Goal: Task Accomplishment & Management: Manage account settings

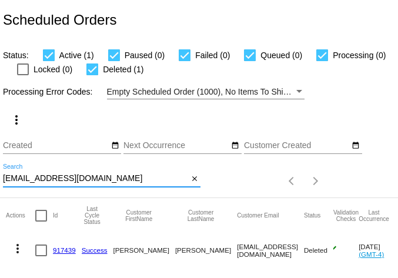
click at [51, 179] on input "[EMAIL_ADDRESS][DOMAIN_NAME]" at bounding box center [95, 178] width 185 height 9
click at [51, 179] on input "ed1claudia@yahoo.com" at bounding box center [95, 178] width 185 height 9
paste input "bob.hoeckele@gmail"
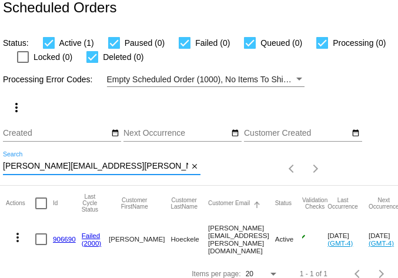
scroll to position [32, 0]
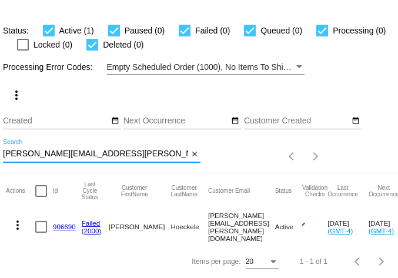
type input "[PERSON_NAME][EMAIL_ADDRESS][PERSON_NAME][DOMAIN_NAME]"
click at [13, 218] on mat-icon "more_vert" at bounding box center [18, 225] width 14 height 14
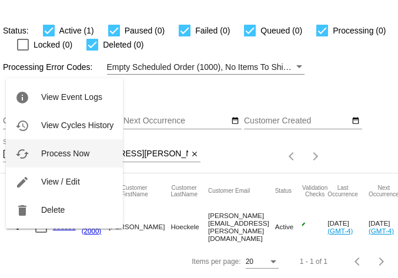
click at [43, 155] on span "Process Now" at bounding box center [65, 153] width 48 height 9
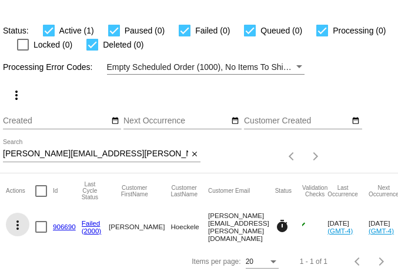
click at [15, 219] on mat-icon "more_vert" at bounding box center [18, 225] width 14 height 14
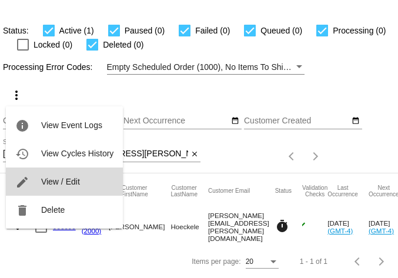
click at [38, 189] on button "edit View / Edit" at bounding box center [64, 181] width 117 height 28
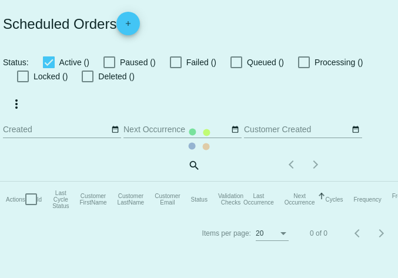
checkbox input "true"
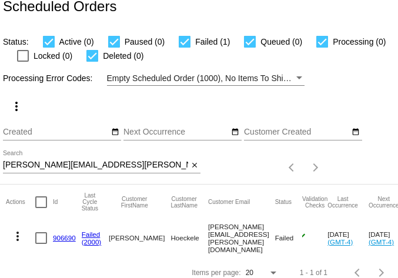
scroll to position [32, 0]
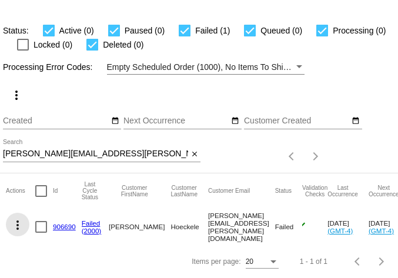
click at [20, 218] on mat-icon "more_vert" at bounding box center [18, 225] width 14 height 14
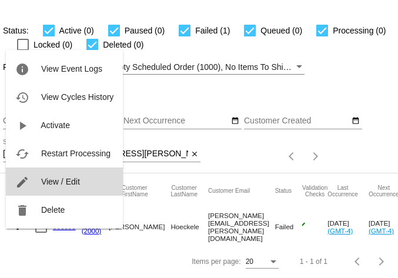
click at [49, 182] on span "View / Edit" at bounding box center [60, 181] width 39 height 9
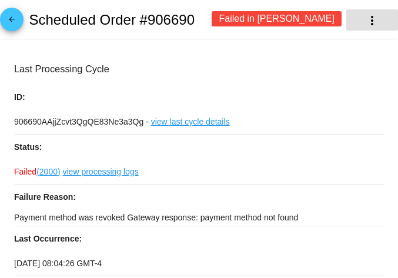
click at [365, 17] on mat-icon "more_vert" at bounding box center [372, 21] width 14 height 14
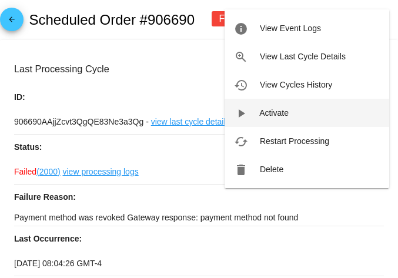
click at [266, 111] on span "Activate" at bounding box center [273, 112] width 29 height 9
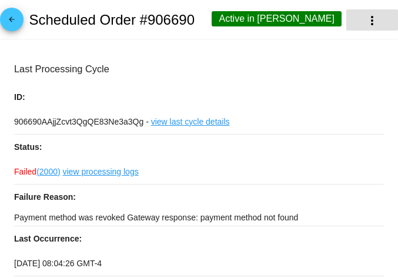
click at [353, 18] on button "more_vert" at bounding box center [372, 19] width 52 height 21
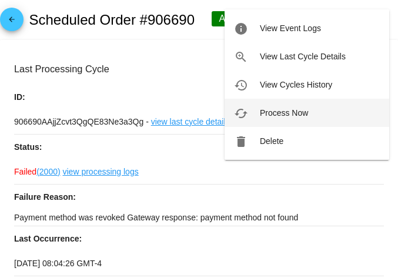
click at [263, 107] on button "cached Process Now" at bounding box center [306, 113] width 164 height 28
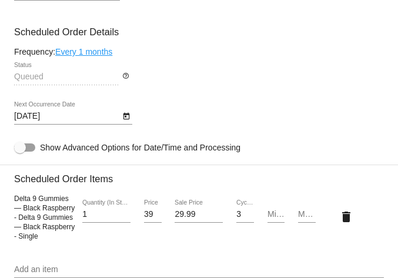
scroll to position [1291, 0]
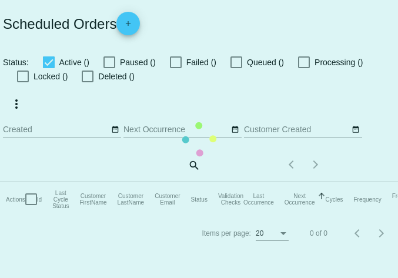
checkbox input "true"
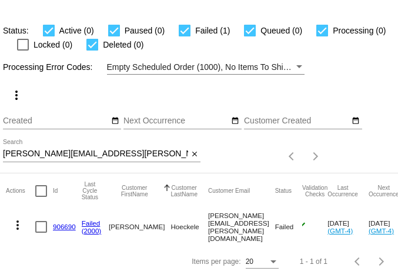
scroll to position [32, 0]
click at [18, 218] on mat-icon "more_vert" at bounding box center [18, 225] width 14 height 14
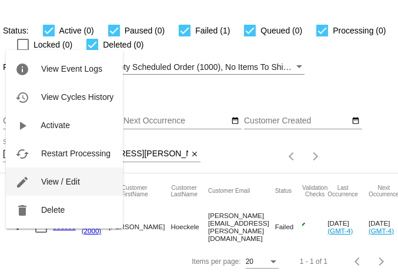
click at [39, 179] on button "edit View / Edit" at bounding box center [64, 181] width 117 height 28
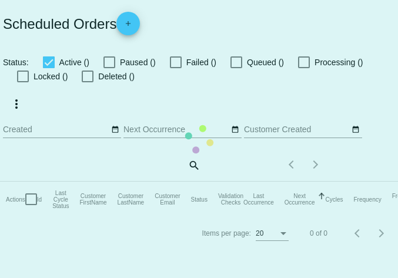
checkbox input "true"
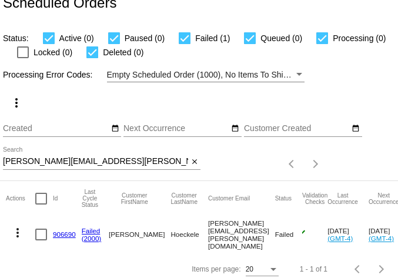
scroll to position [32, 0]
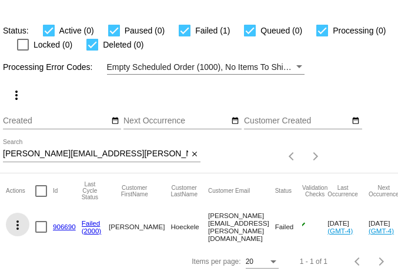
click at [15, 218] on mat-icon "more_vert" at bounding box center [18, 225] width 14 height 14
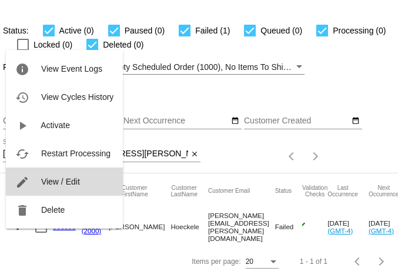
click at [59, 180] on span "View / Edit" at bounding box center [60, 181] width 39 height 9
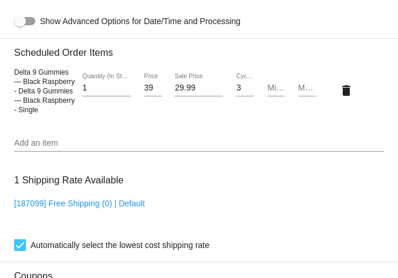
scroll to position [167, 0]
